Goal: Task Accomplishment & Management: Manage account settings

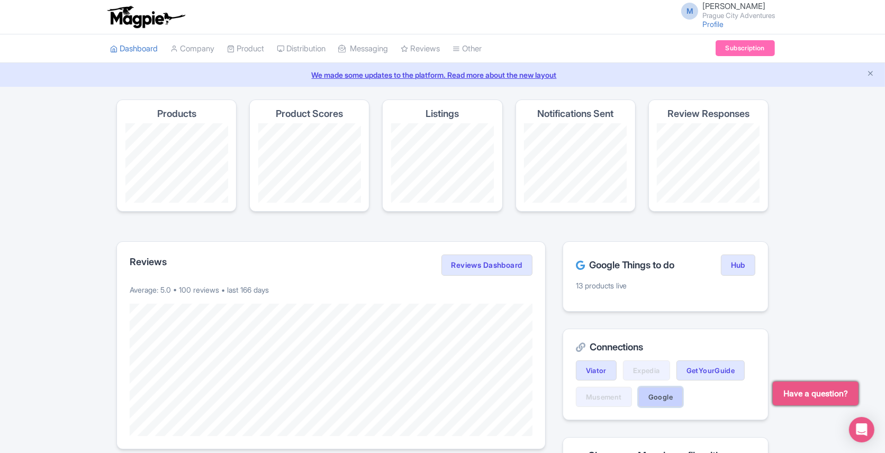
click at [657, 392] on link "Google" at bounding box center [660, 397] width 44 height 20
click at [421, 49] on link "Reviews" at bounding box center [420, 48] width 39 height 29
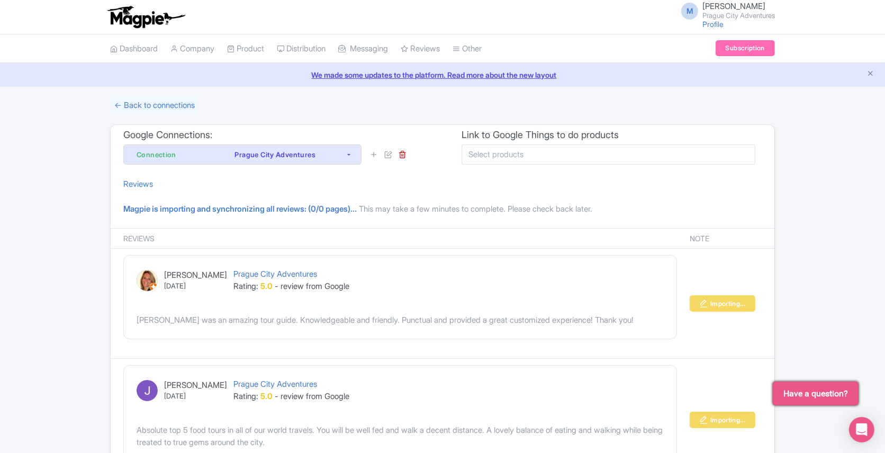
click at [491, 153] on input "select-multiple" at bounding box center [498, 155] width 61 height 10
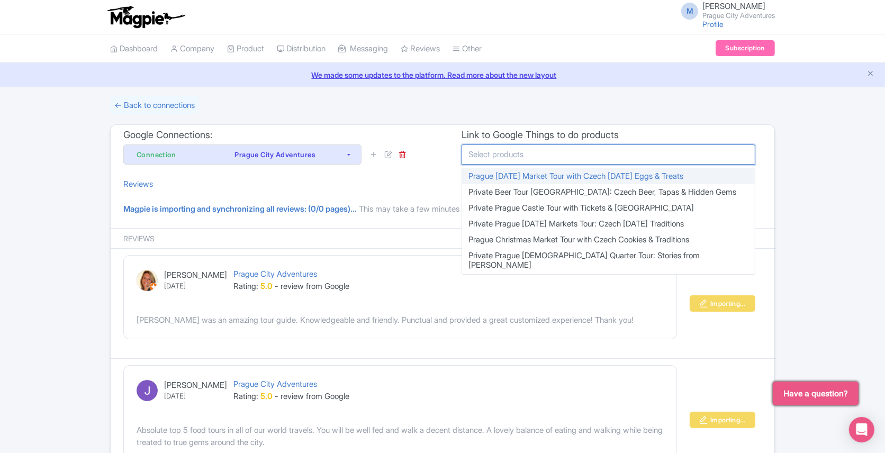
click at [435, 166] on div "Google Connections: Connection Prague City Adventures Connection Prague City Ad…" at bounding box center [277, 147] width 332 height 44
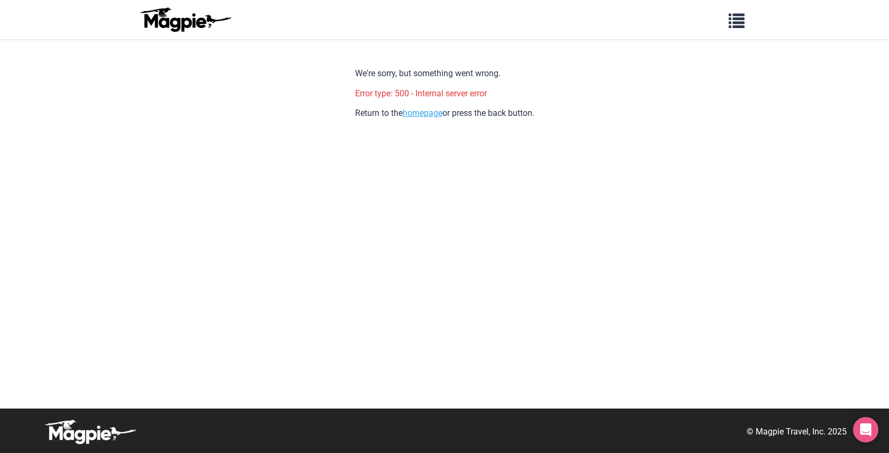
click at [415, 116] on link "homepage" at bounding box center [423, 113] width 40 height 10
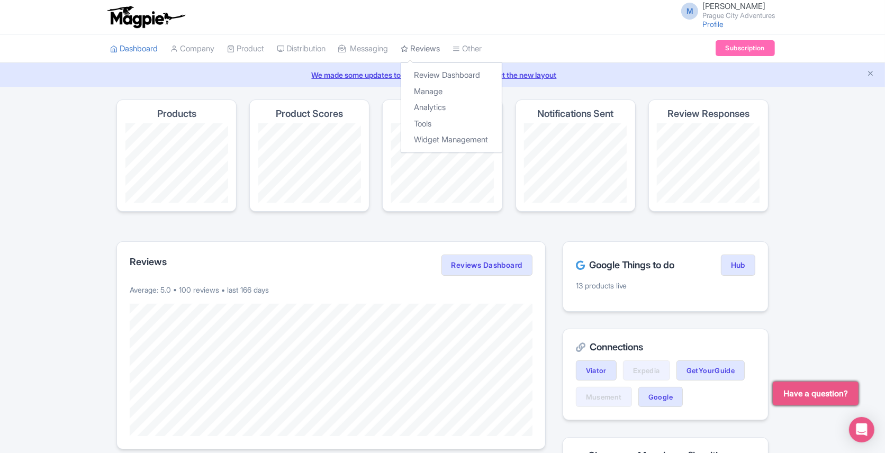
click at [429, 49] on link "Reviews" at bounding box center [420, 48] width 39 height 29
